Goal: Obtain resource: Download file/media

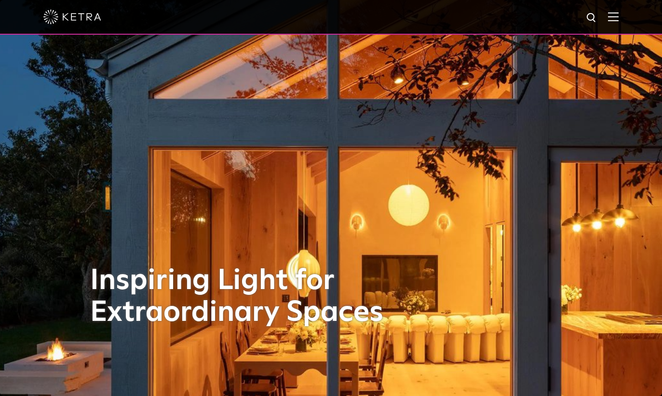
click at [609, 16] on img at bounding box center [613, 16] width 11 height 9
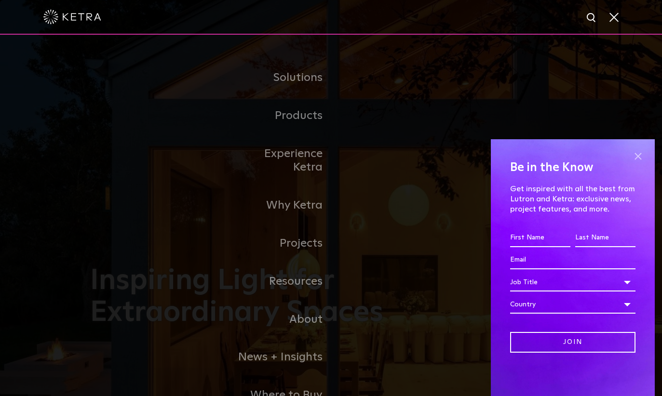
click at [639, 150] on span at bounding box center [637, 156] width 14 height 14
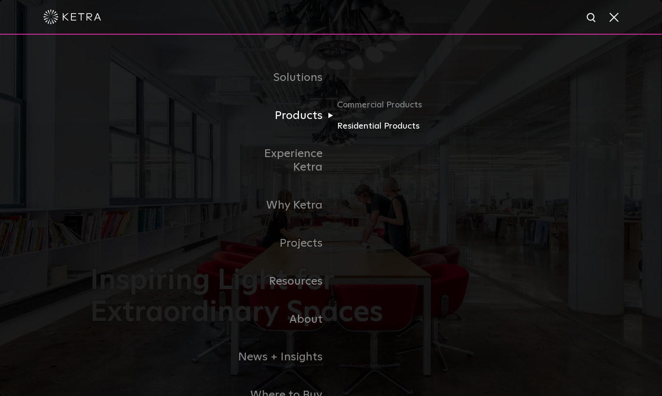
click at [377, 133] on link "Residential Products" at bounding box center [383, 126] width 93 height 14
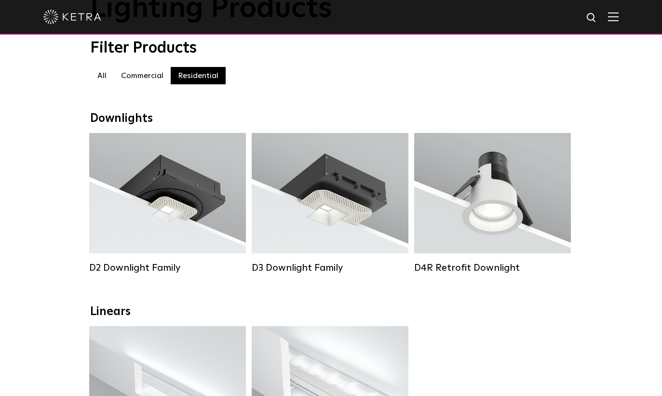
scroll to position [66, 0]
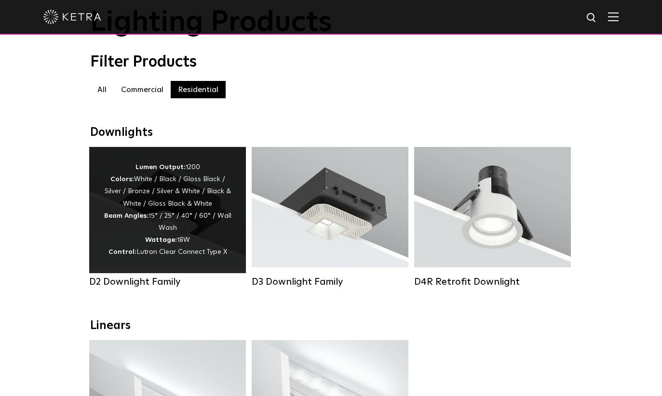
click at [199, 243] on div "Lumen Output: 1200 Colors: White / Black / Gloss Black / Silver / Bronze / Silv…" at bounding box center [168, 209] width 128 height 97
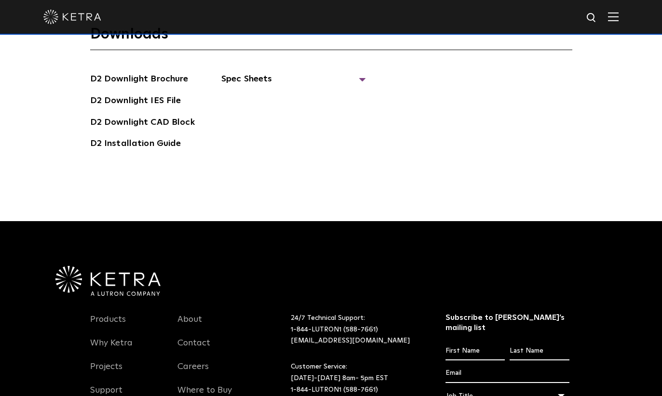
scroll to position [2593, 0]
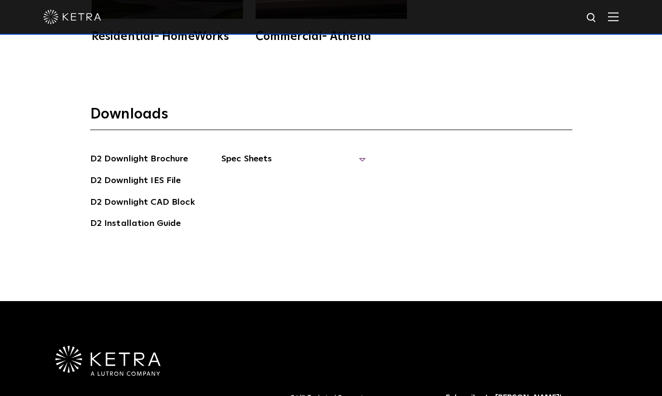
click at [271, 173] on span "Spec Sheets" at bounding box center [293, 162] width 145 height 21
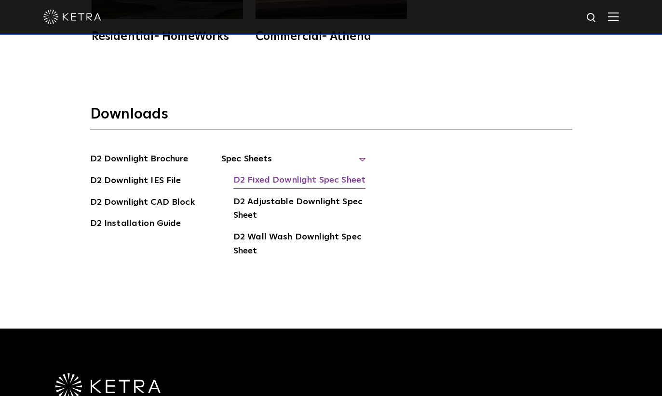
click at [319, 189] on link "D2 Fixed Downlight Spec Sheet" at bounding box center [299, 180] width 132 height 15
